Goal: Find specific page/section: Find specific page/section

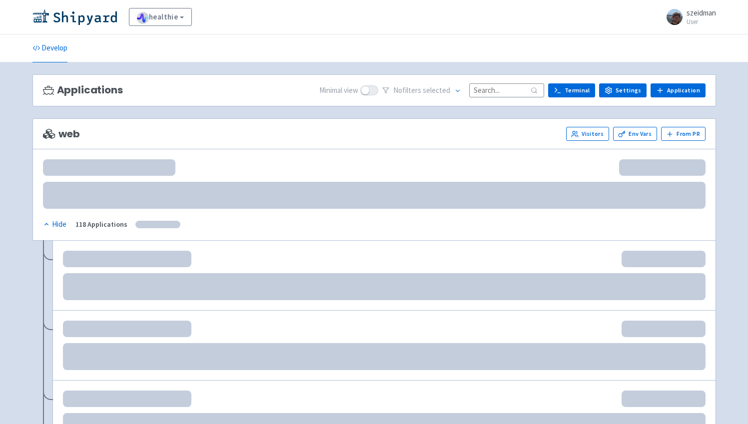
click at [508, 94] on input at bounding box center [506, 89] width 75 height 13
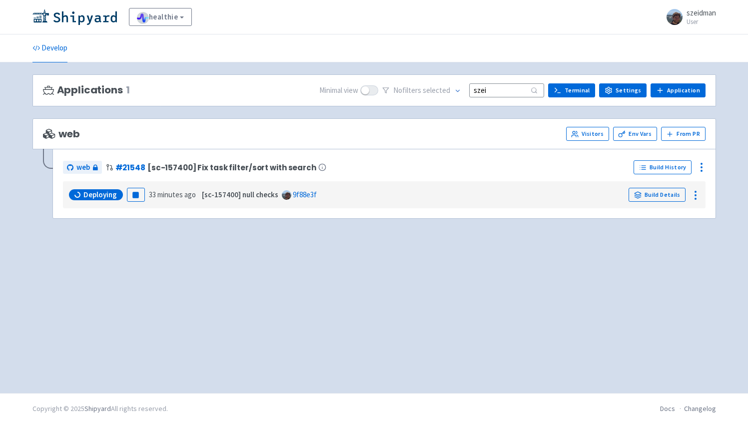
type input "szeid"
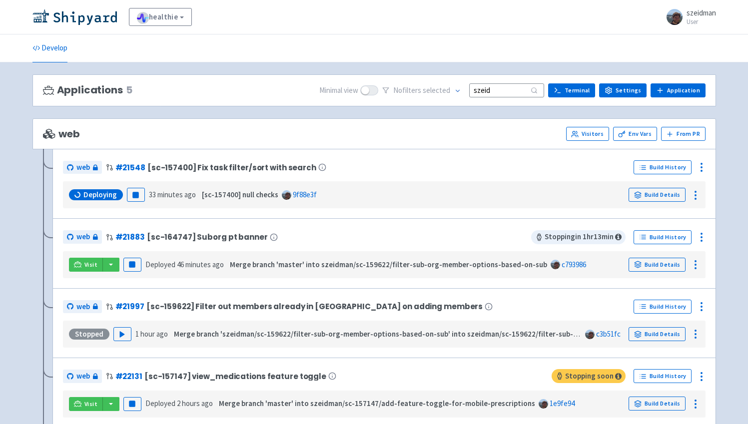
click at [491, 91] on input "szeid" at bounding box center [506, 89] width 75 height 13
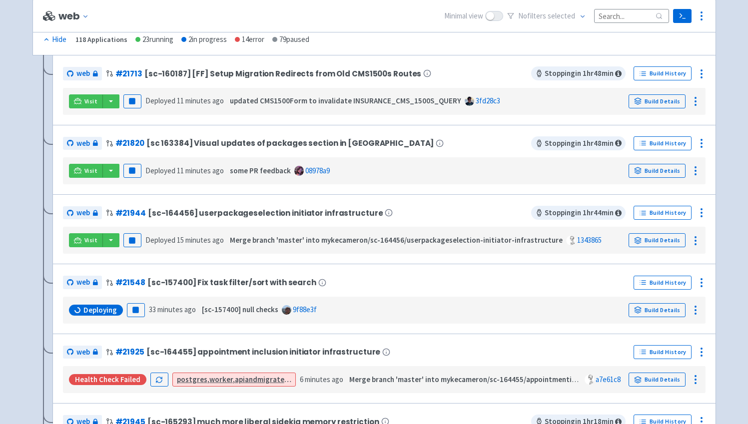
scroll to position [187, 0]
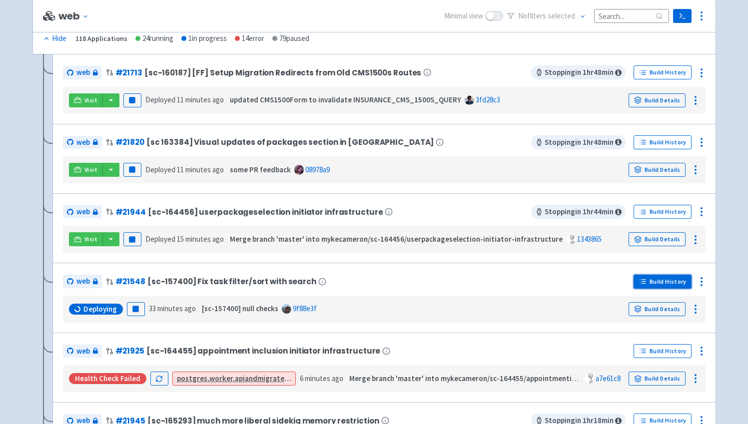
click at [671, 287] on link "Build History" at bounding box center [662, 282] width 58 height 14
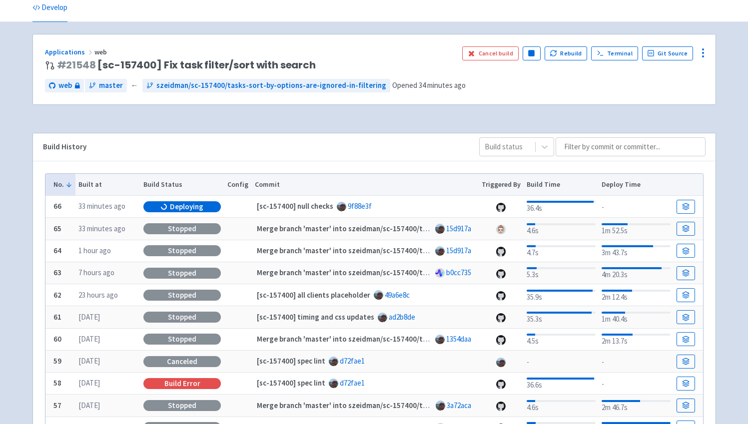
scroll to position [42, 0]
